Goal: Transaction & Acquisition: Purchase product/service

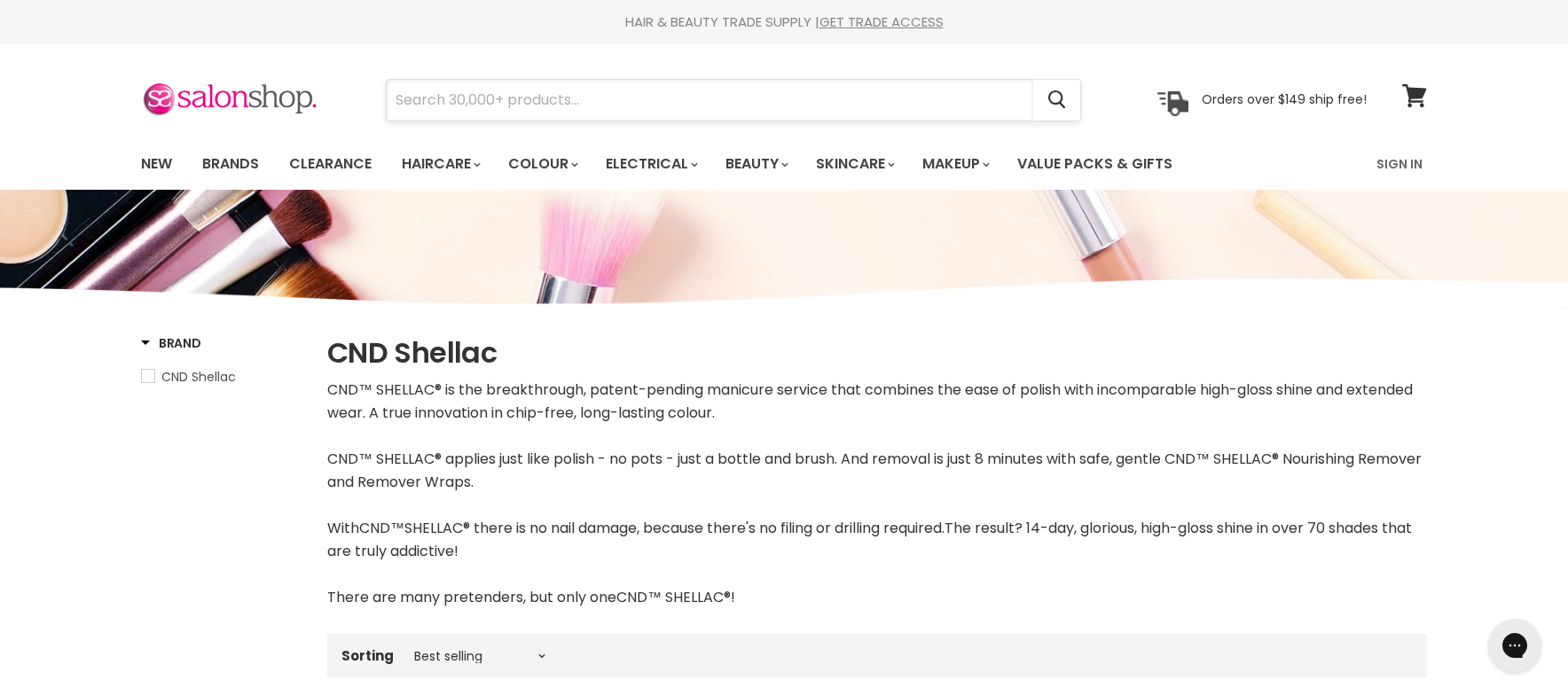
click at [424, 105] on input "Search" at bounding box center [709, 99] width 646 height 40
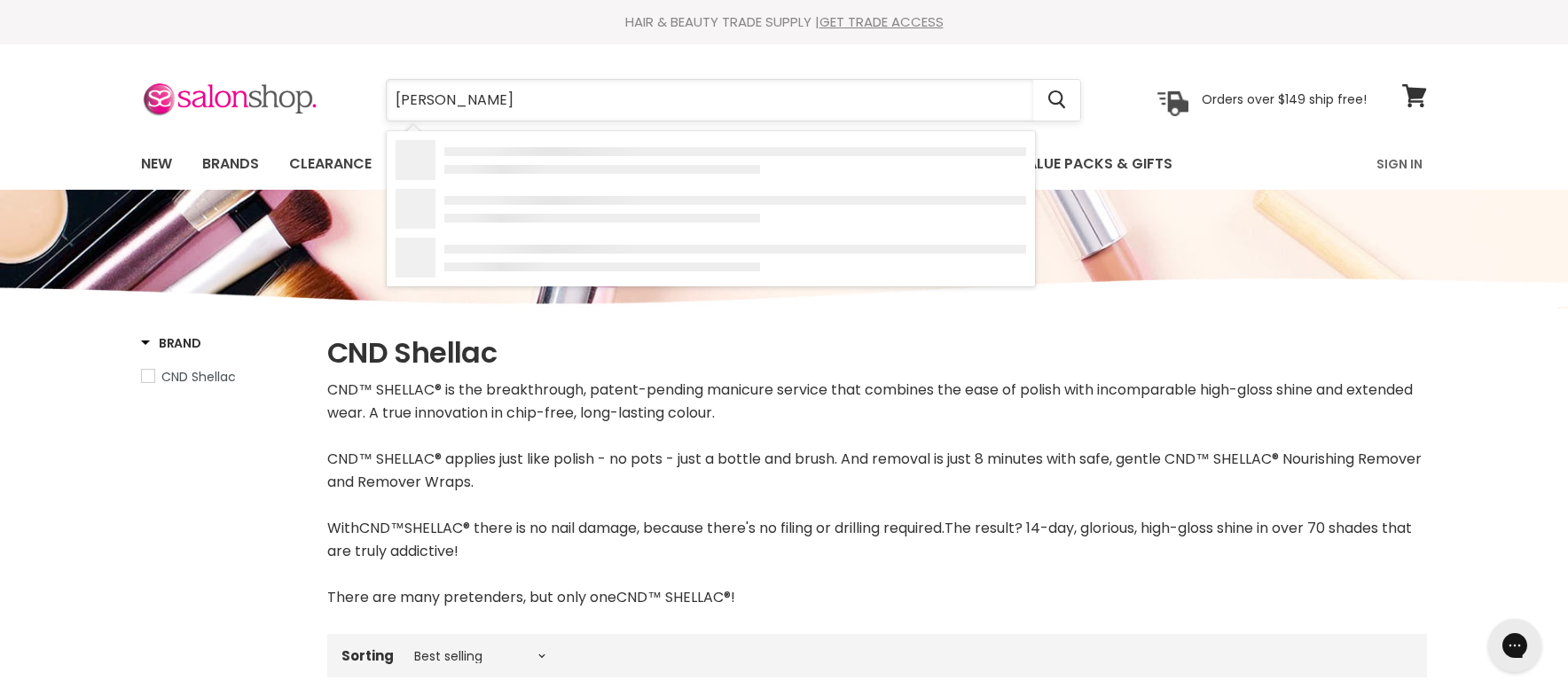
type input "gummi"
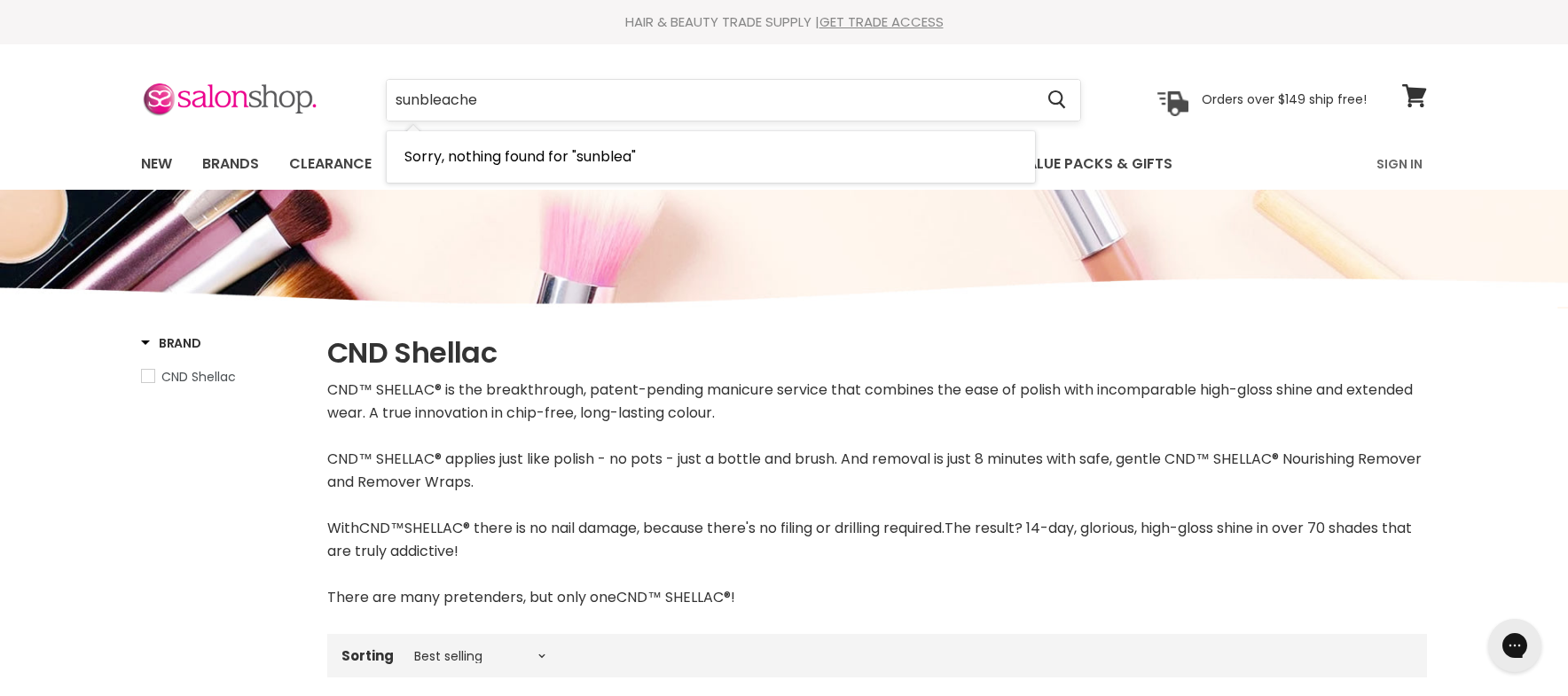
type input "sunbleached"
